Goal: Information Seeking & Learning: Find specific fact

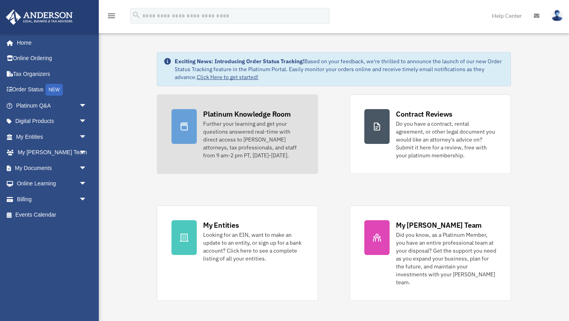
click at [253, 126] on div "Further your learning and get your questions answered real-time with direct acc…" at bounding box center [253, 140] width 100 height 40
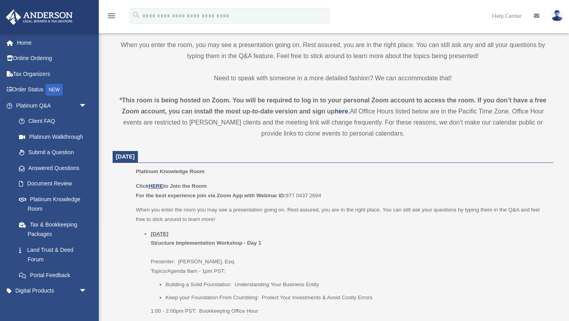
scroll to position [249, 0]
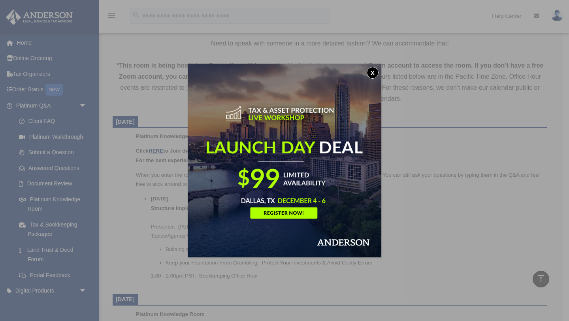
click at [374, 73] on button "x" at bounding box center [373, 73] width 12 height 12
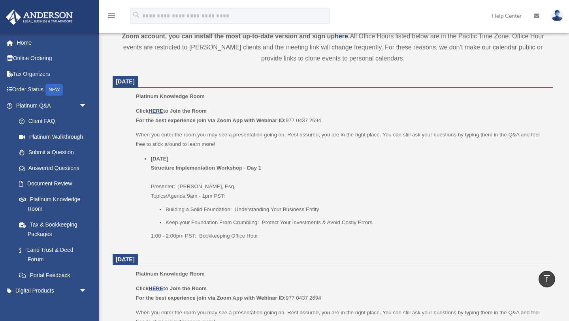
scroll to position [291, 0]
click at [157, 109] on u "HERE" at bounding box center [156, 110] width 15 height 6
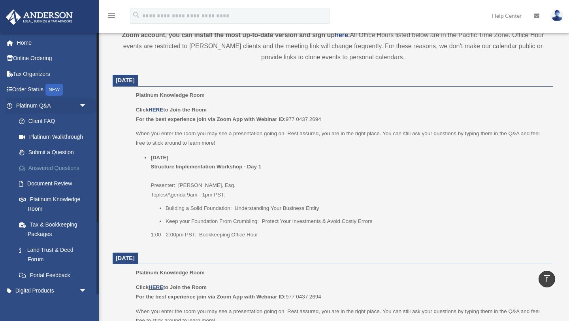
click at [64, 169] on link "Answered Questions" at bounding box center [55, 168] width 88 height 16
click at [66, 168] on link "Answered Questions" at bounding box center [55, 168] width 88 height 16
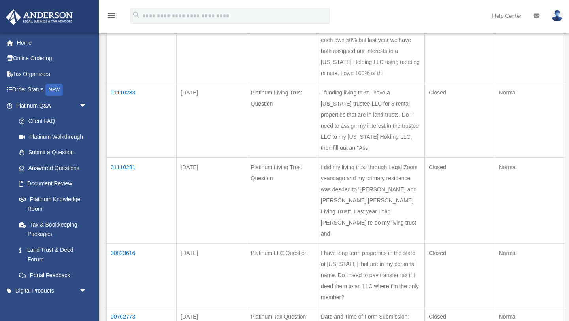
scroll to position [140, 0]
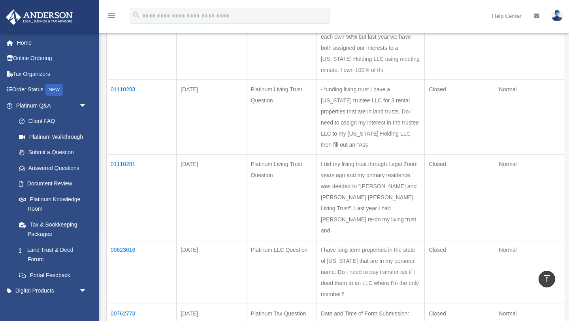
click at [125, 100] on td "01110283" at bounding box center [142, 117] width 70 height 75
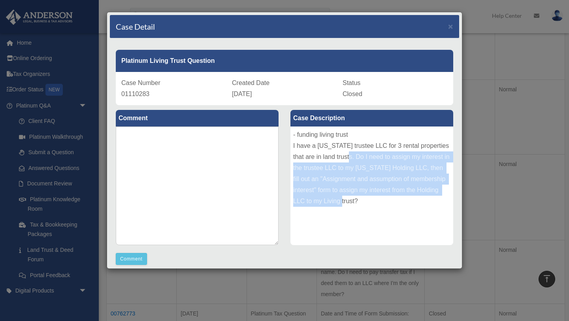
drag, startPoint x: 356, startPoint y: 158, endPoint x: 419, endPoint y: 203, distance: 77.2
click at [419, 203] on div "- funding living trust I have a Wyoming trustee LLC for 3 rental properties tha…" at bounding box center [371, 185] width 163 height 119
copy div "Do I need to assign my interest in the trustee LLC to my Wyoming Holding LLC, t…"
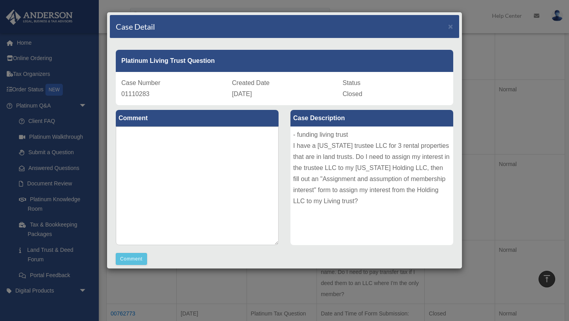
click at [501, 157] on div "Case Detail × Platinum Living Trust Question Case Number 01110283 Created Date …" at bounding box center [284, 160] width 569 height 321
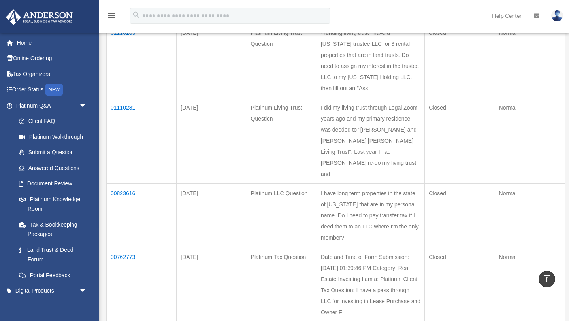
scroll to position [197, 0]
click at [125, 115] on td "01110281" at bounding box center [142, 141] width 70 height 86
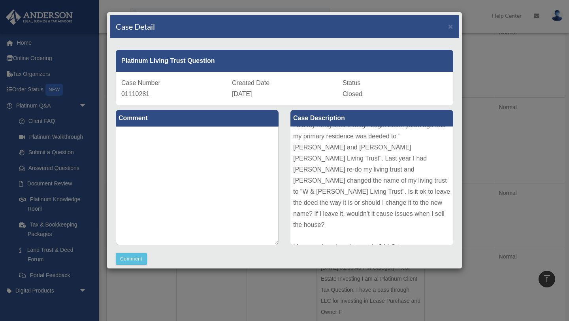
scroll to position [0, 0]
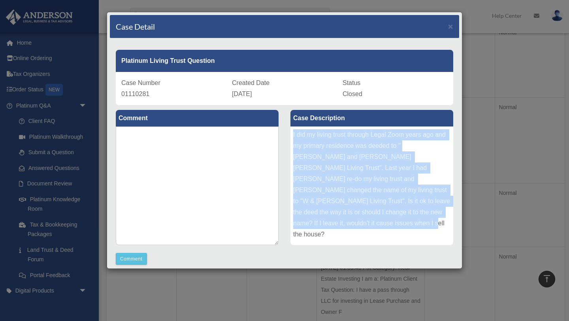
drag, startPoint x: 294, startPoint y: 135, endPoint x: 435, endPoint y: 219, distance: 164.7
click at [435, 219] on div "I did my living trust through Legal Zoom years ago and my primary residence was…" at bounding box center [371, 185] width 163 height 119
copy div "I did my living trust through Legal Zoom years ago and my primary residence was…"
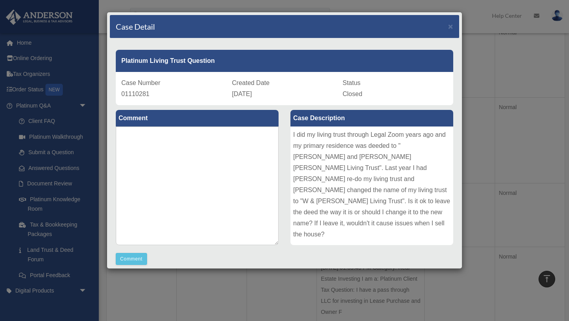
click at [215, 297] on div "Case Detail × Platinum Living Trust Question Case Number 01110281 Created Date …" at bounding box center [284, 160] width 569 height 321
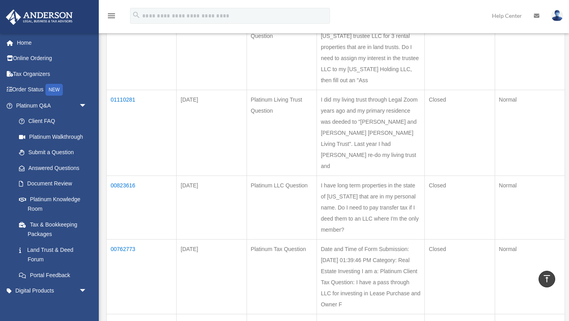
scroll to position [207, 0]
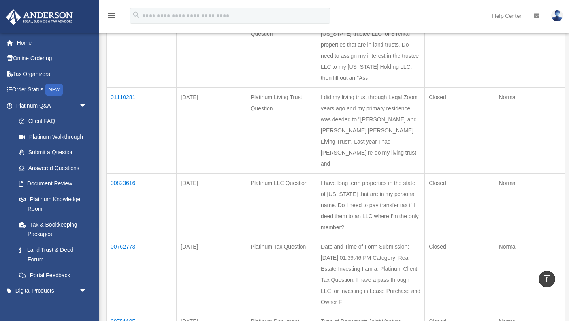
click at [126, 107] on td "01110281" at bounding box center [142, 131] width 70 height 86
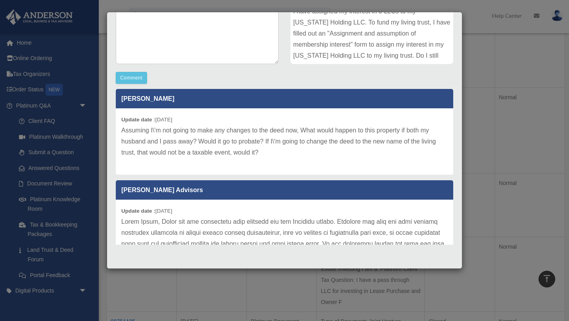
scroll to position [154, 0]
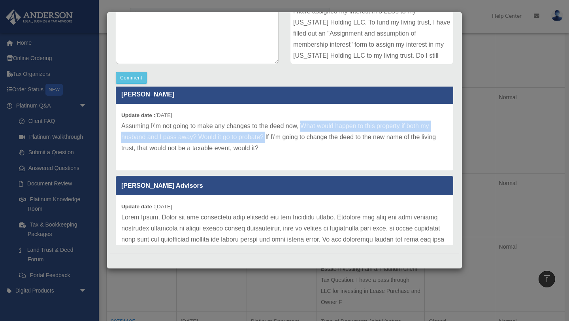
drag, startPoint x: 301, startPoint y: 125, endPoint x: 265, endPoint y: 134, distance: 37.1
click at [265, 134] on p "Assuming I\'m not going to make any changes to the deed now, What would happen …" at bounding box center [284, 137] width 326 height 33
copy p "What would happen to this property if both my husband and I pass away? Would it…"
